Goal: Find specific page/section: Find specific page/section

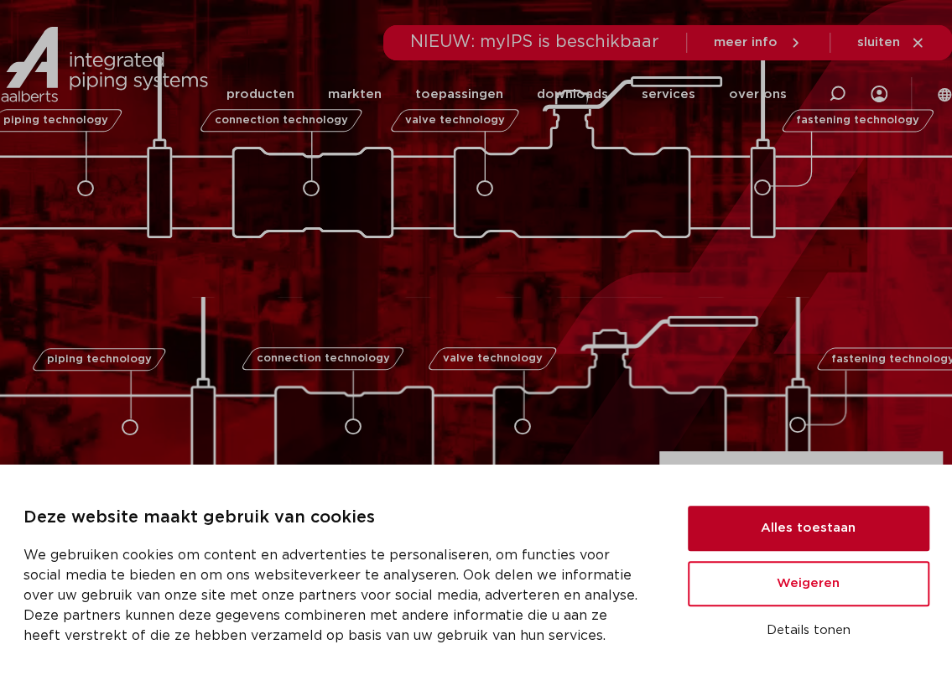
click at [778, 533] on button "Alles toestaan" at bounding box center [809, 528] width 242 height 45
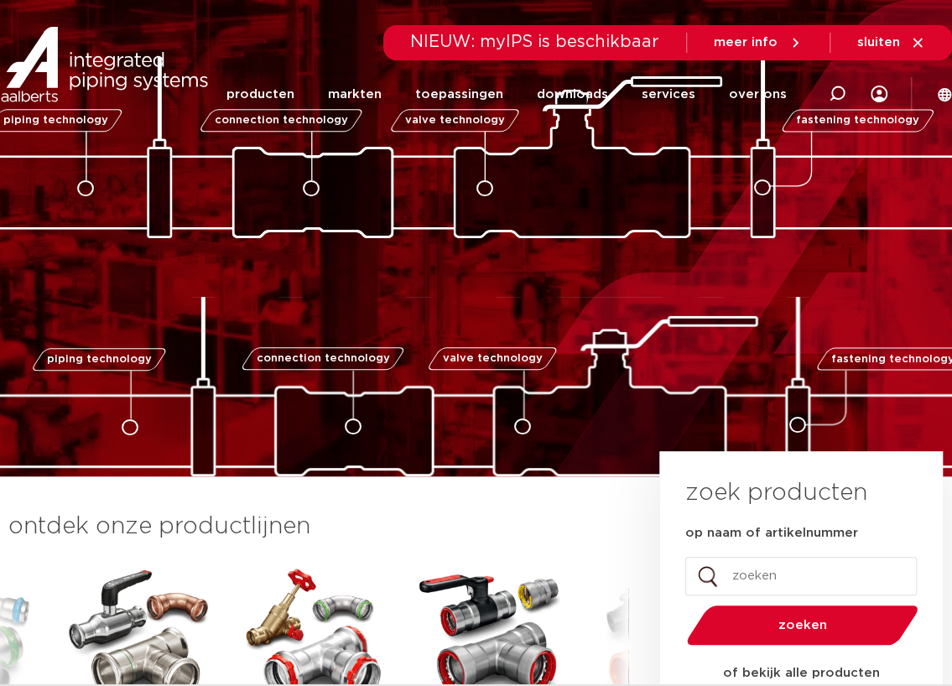
click at [731, 570] on input "op naam of artikelnummer" at bounding box center [800, 576] width 231 height 39
paste input "123459803"
type input "123459803"
click at [679, 604] on button "zoeken" at bounding box center [801, 625] width 245 height 43
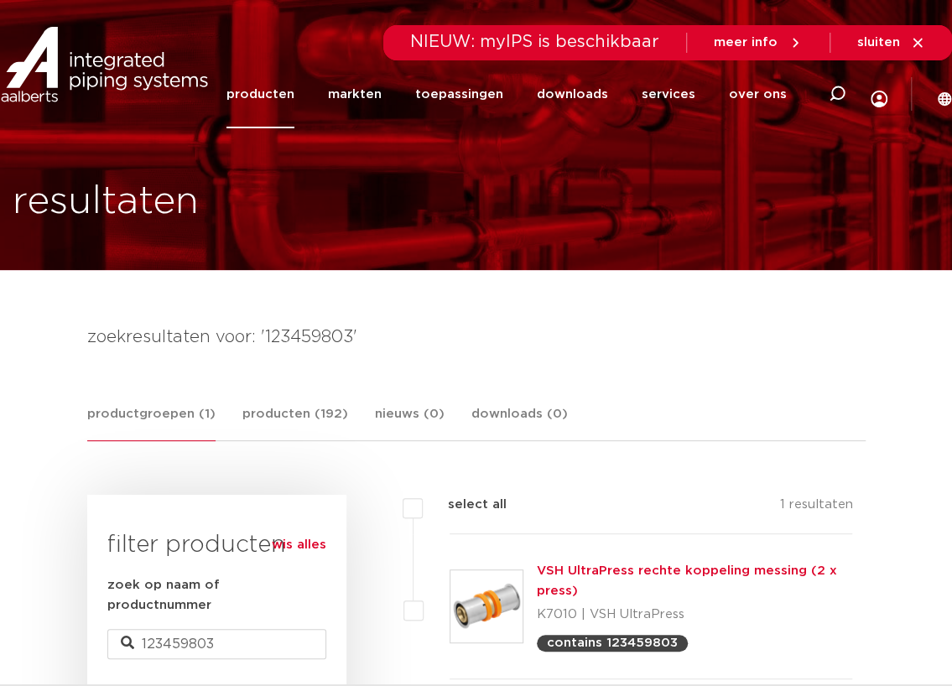
click at [176, 629] on input "123459803" at bounding box center [216, 644] width 219 height 30
paste input "24"
type input "123459824"
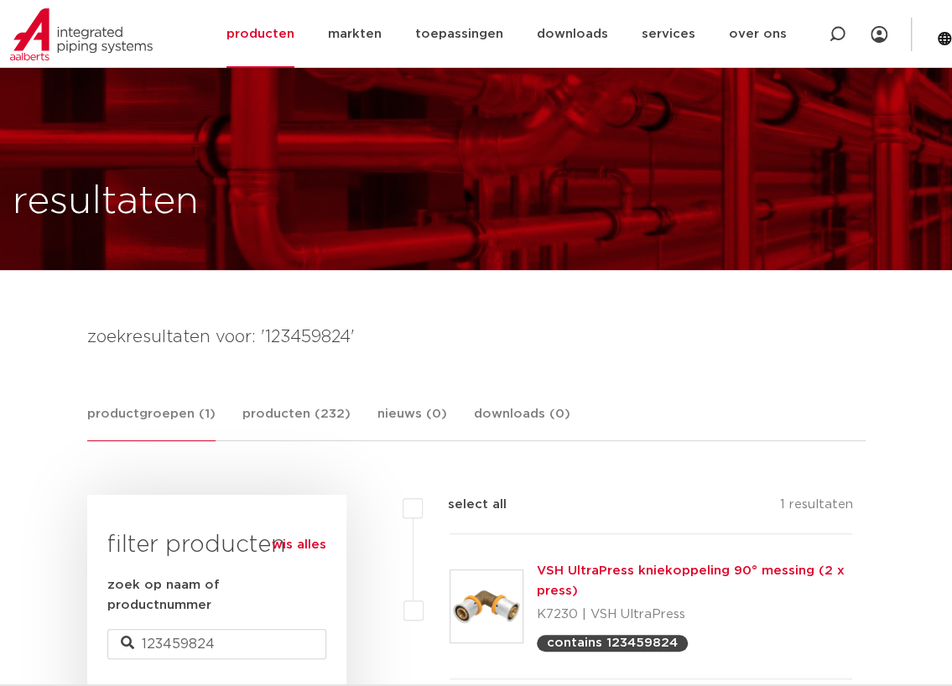
scroll to position [84, 0]
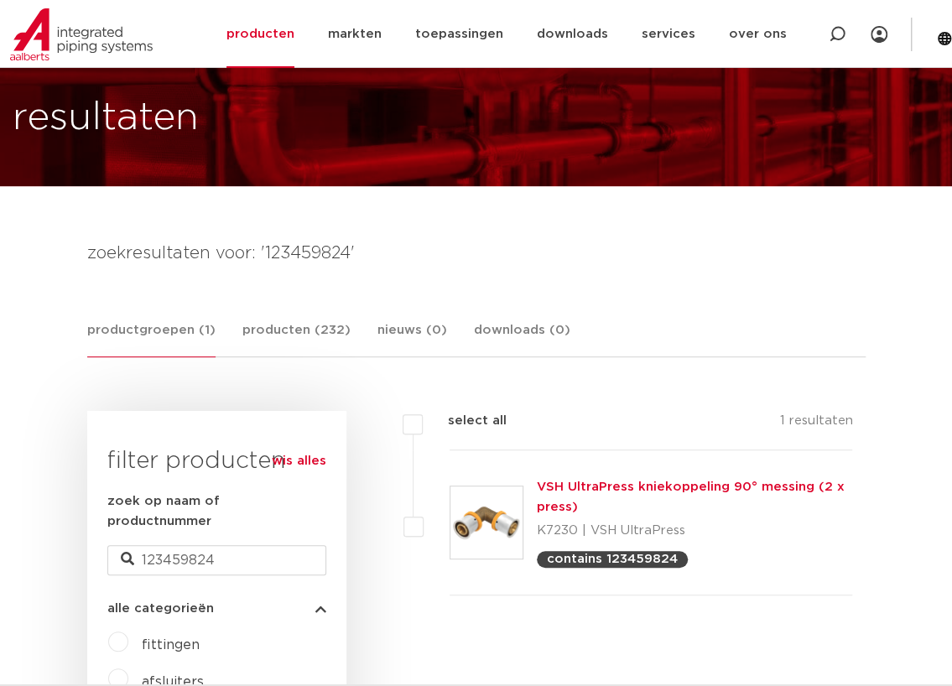
click at [569, 486] on link "VSH UltraPress kniekoppeling 90° messing (2 x press)" at bounding box center [691, 497] width 308 height 33
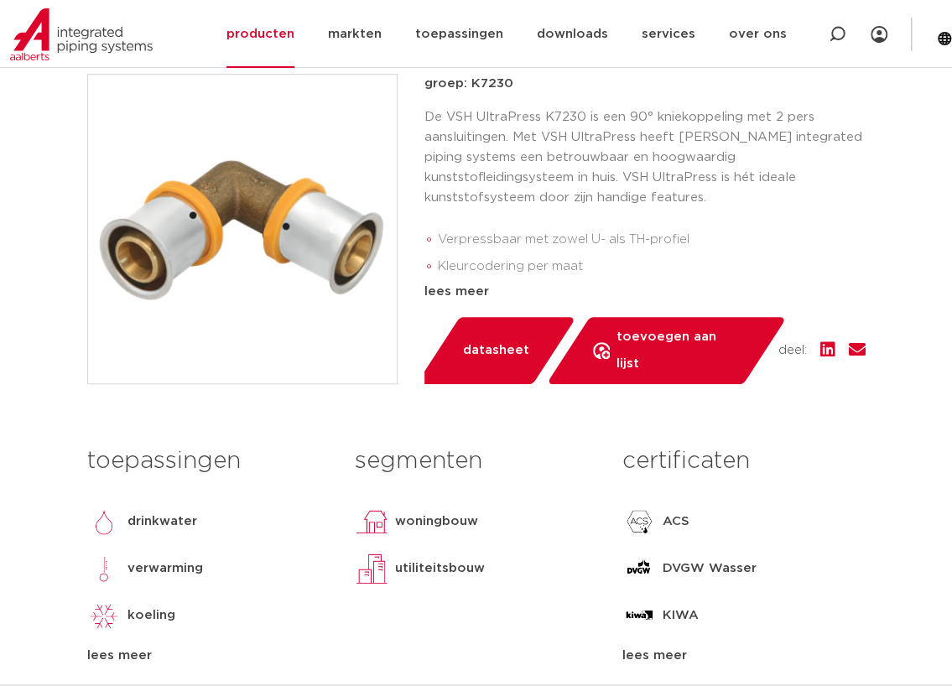
scroll to position [419, 0]
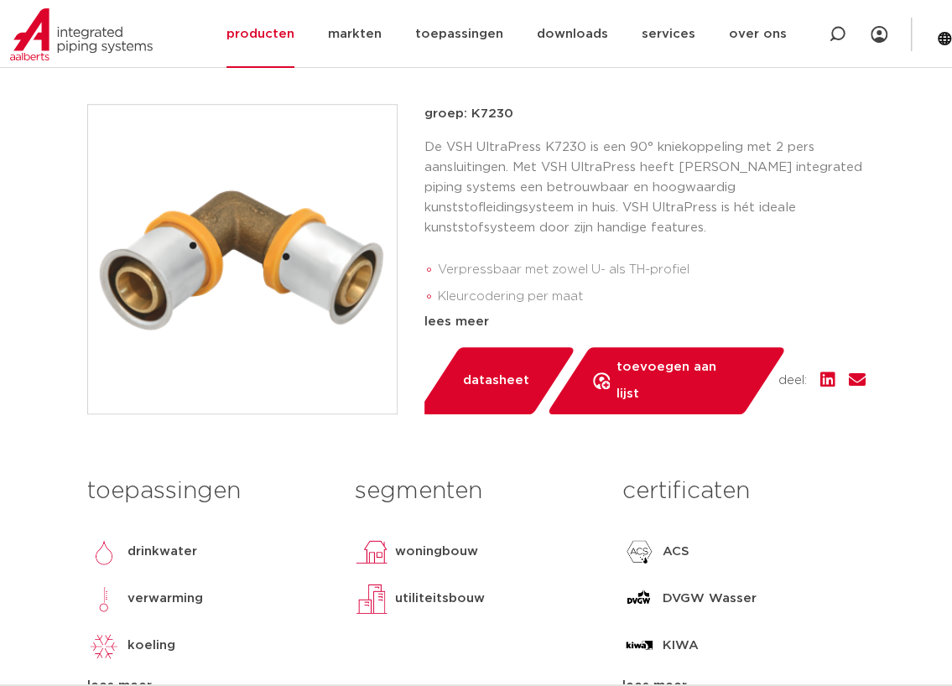
click at [775, 619] on div "certificaten ACS DVGW Wasser KIWA KOMO QB (CSTBat) VA (ETA) WRAS lees meer lees…" at bounding box center [744, 582] width 268 height 228
click at [838, 32] on icon at bounding box center [837, 34] width 17 height 17
paste input "3821026"
type input "3821026"
click button "Zoeken" at bounding box center [0, 0] width 0 height 0
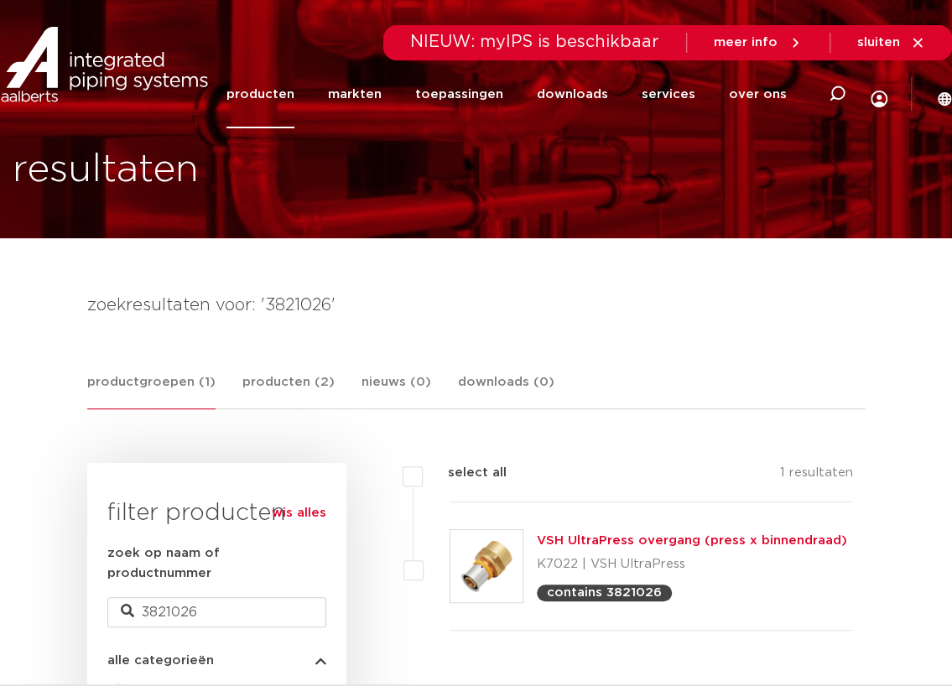
scroll to position [84, 0]
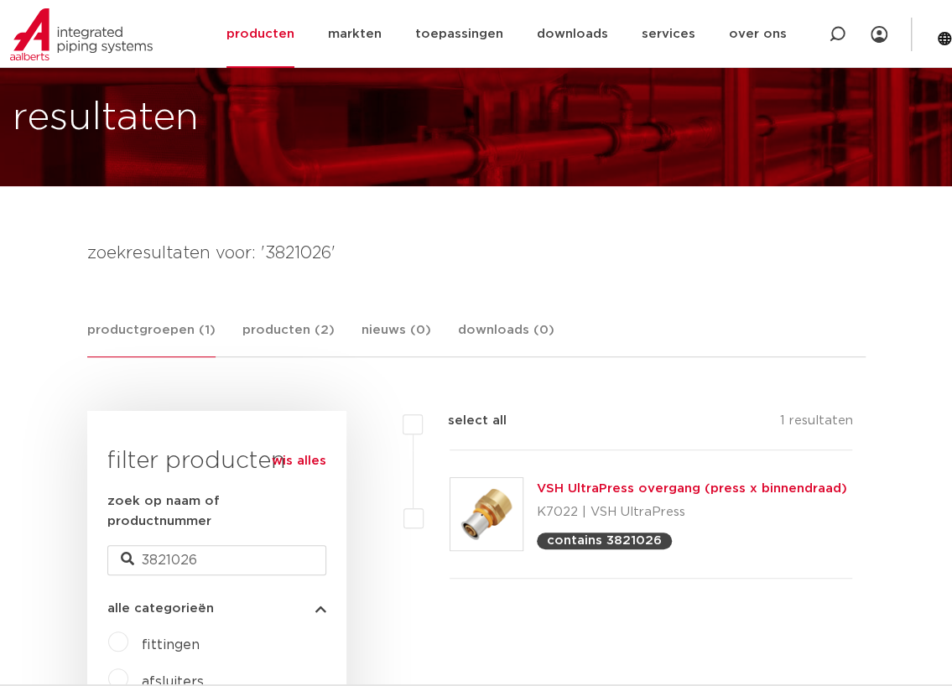
click at [832, 29] on icon at bounding box center [836, 34] width 20 height 20
paste input "3820729"
type input "3820729"
click button "Zoeken" at bounding box center [0, 0] width 0 height 0
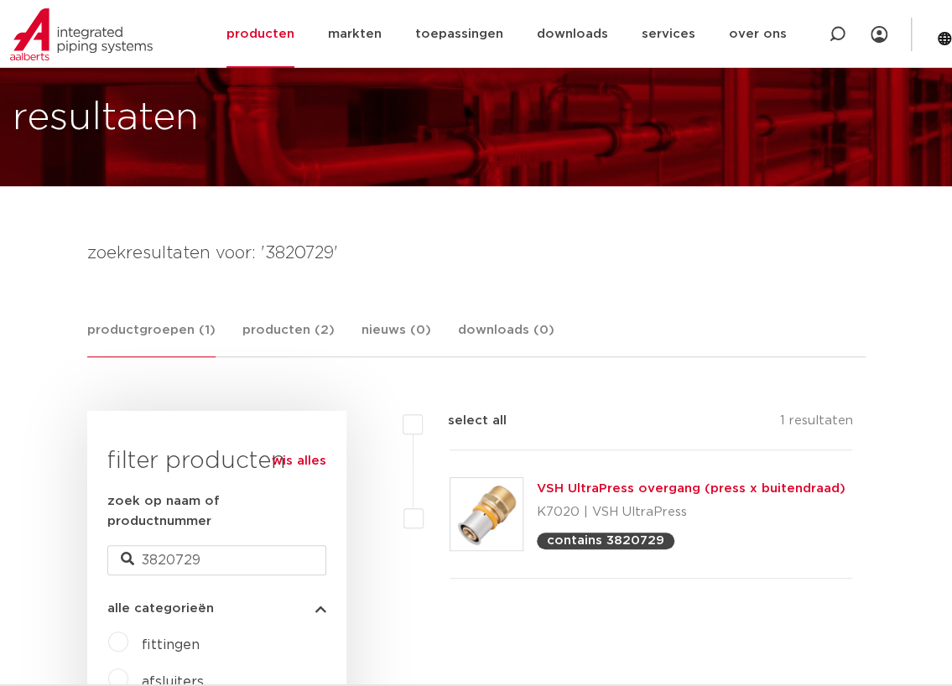
drag, startPoint x: 675, startPoint y: 668, endPoint x: 668, endPoint y: 639, distance: 29.5
click at [834, 31] on icon at bounding box center [837, 34] width 17 height 17
click at [357, 32] on input "Zoeken" at bounding box center [599, 33] width 502 height 34
paste input "3802381"
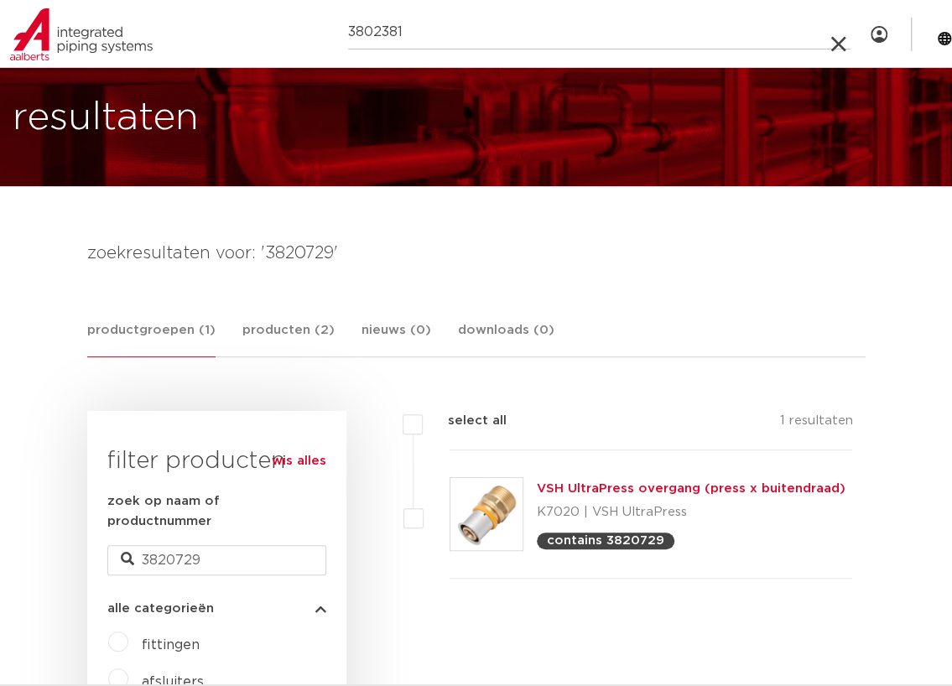
type input "3802381"
click button "Zoeken" at bounding box center [0, 0] width 0 height 0
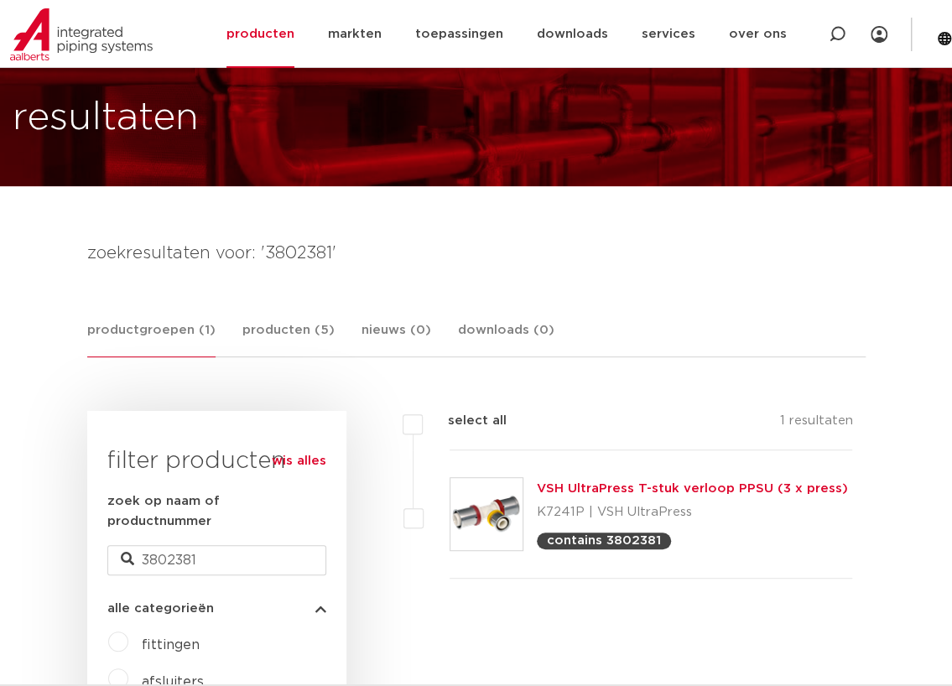
click at [830, 29] on icon at bounding box center [837, 34] width 17 height 17
paste input "123459809"
type input "123459809"
click button "Zoeken" at bounding box center [0, 0] width 0 height 0
